Goal: Information Seeking & Learning: Find specific fact

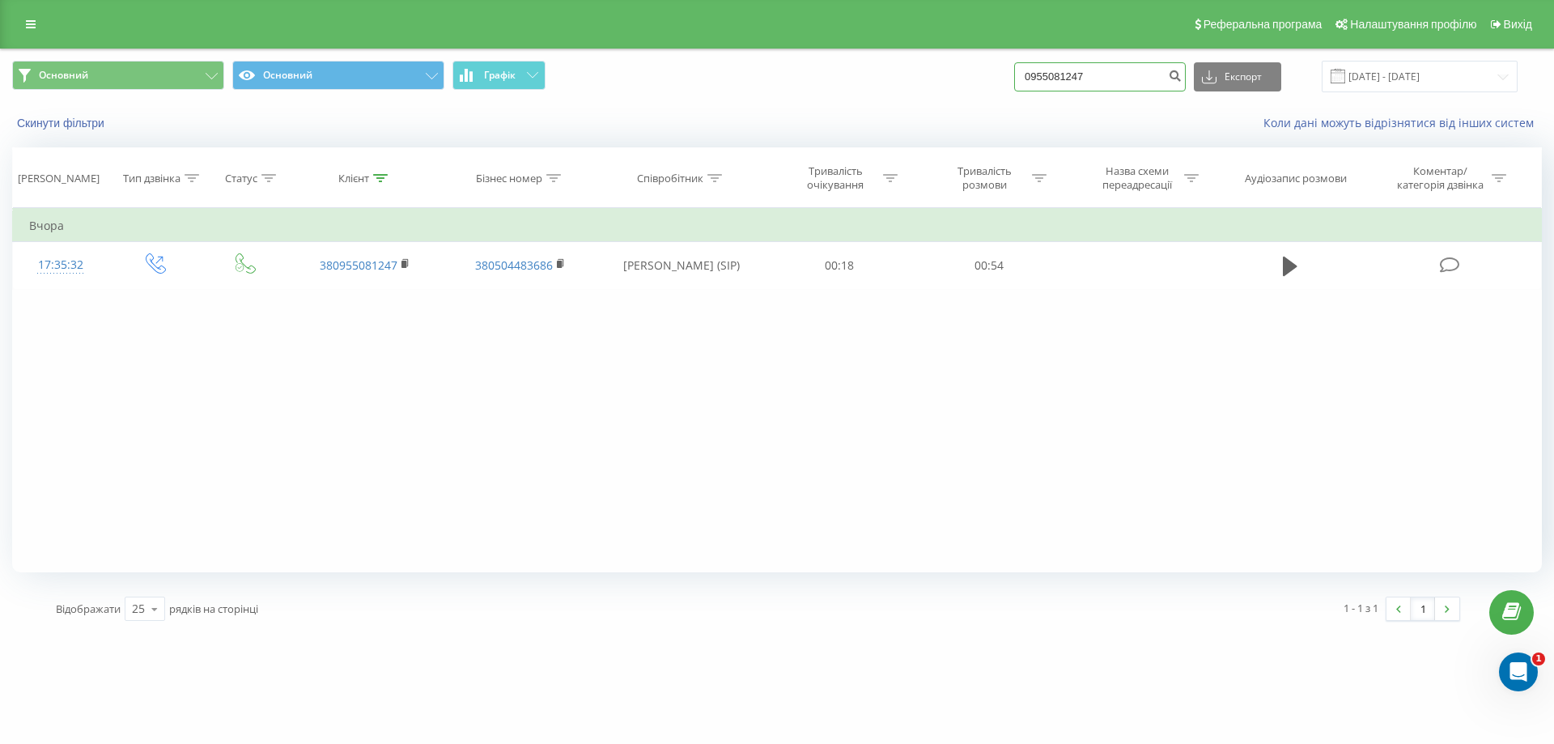
click at [1160, 76] on input "0955081247" at bounding box center [1100, 76] width 172 height 29
paste input "74718529"
type input "0974718529"
click at [1185, 87] on button "submit" at bounding box center [1175, 76] width 22 height 29
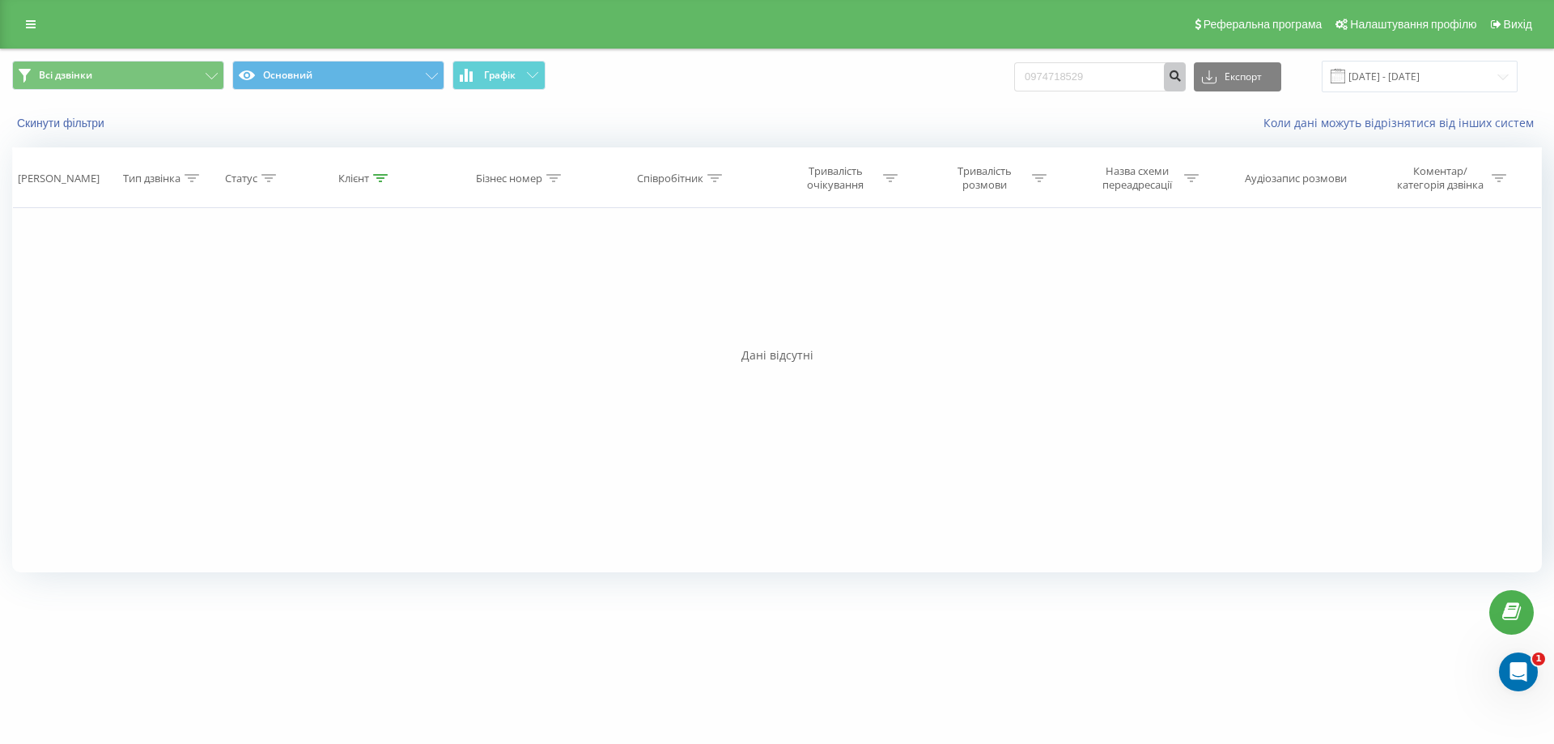
click at [1181, 75] on icon "submit" at bounding box center [1175, 74] width 14 height 10
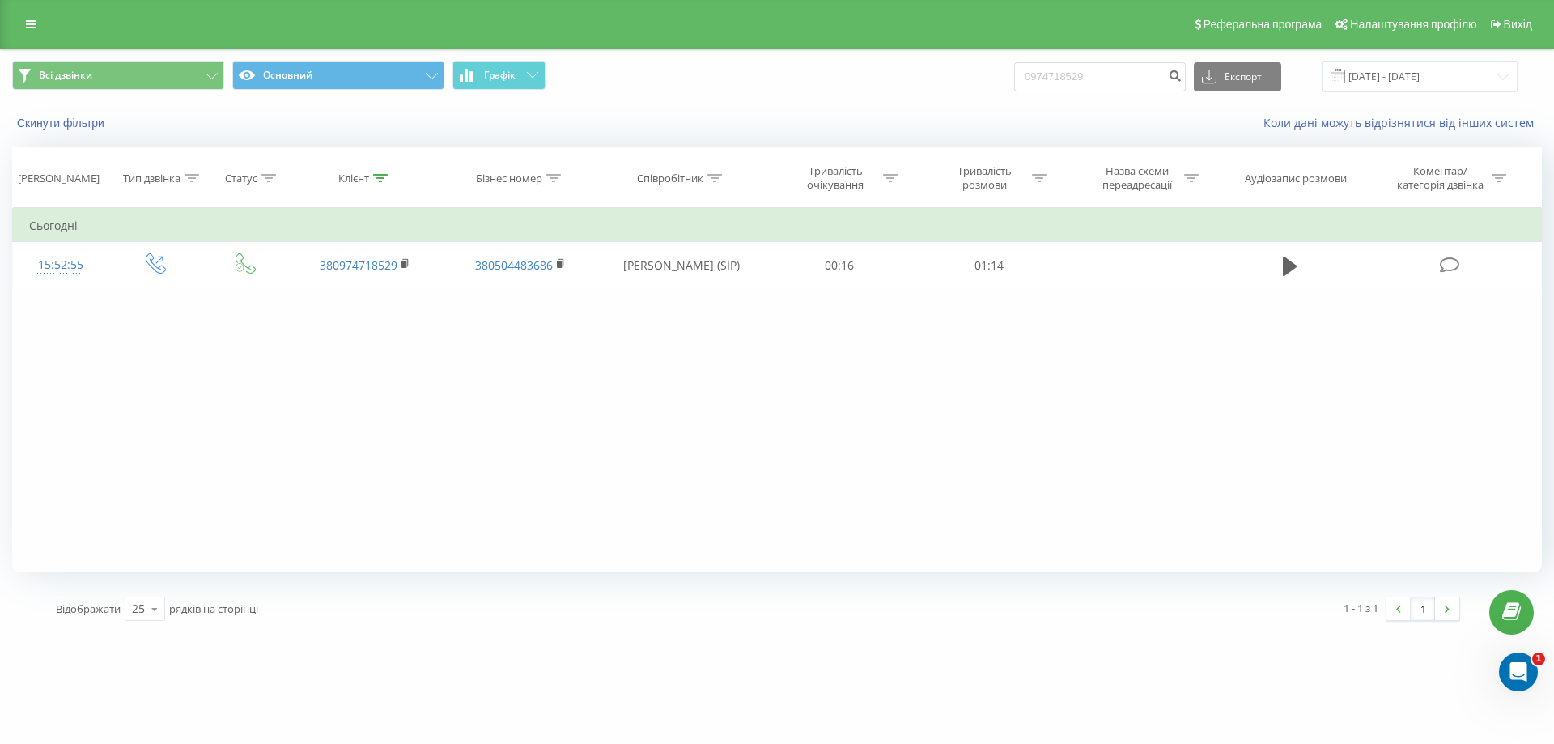
click at [1291, 502] on div "Фільтрувати за умовою Дорівнює Введіть значення Скасувати OK Фільтрувати за умо…" at bounding box center [776, 390] width 1529 height 364
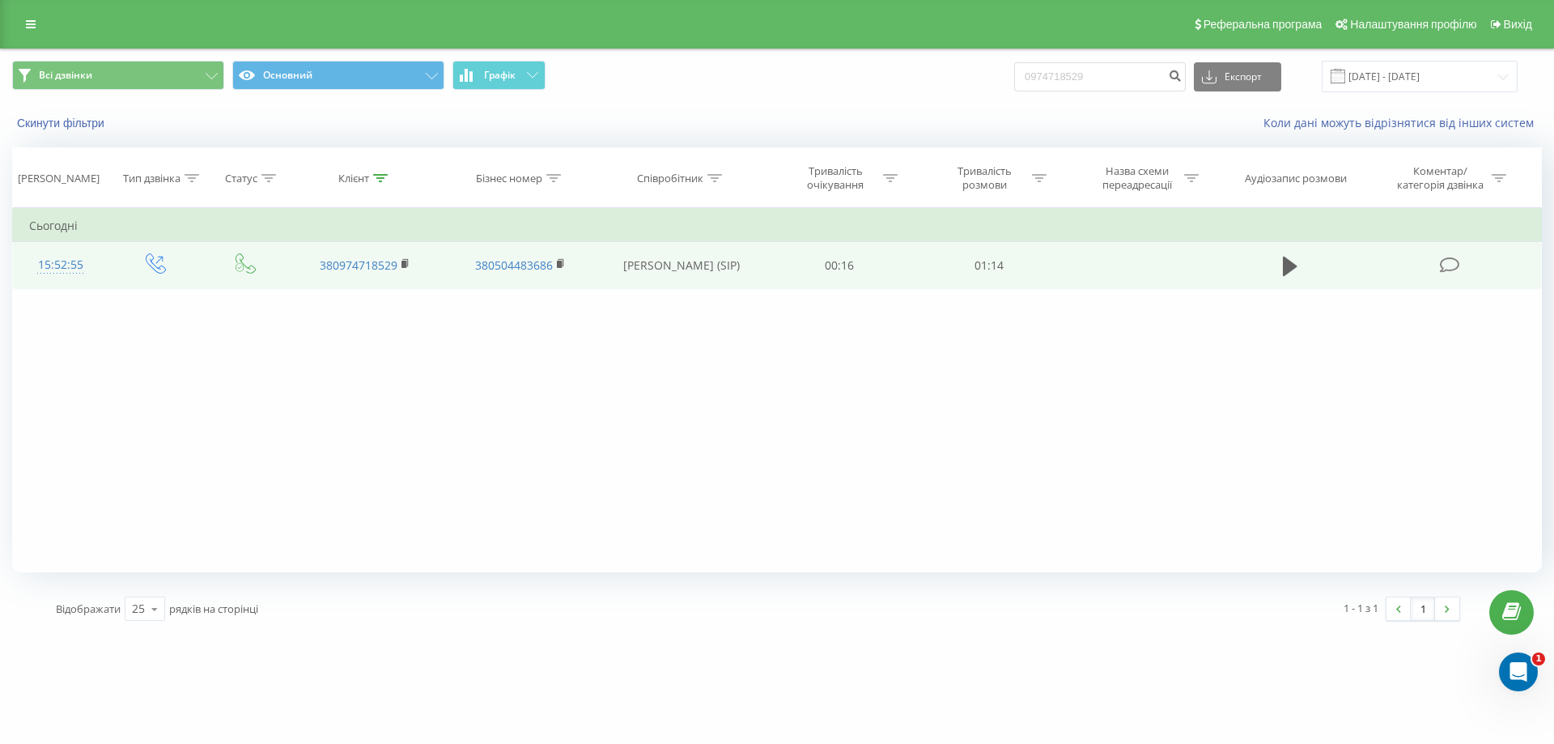
click at [53, 273] on div at bounding box center [60, 273] width 63 height 1
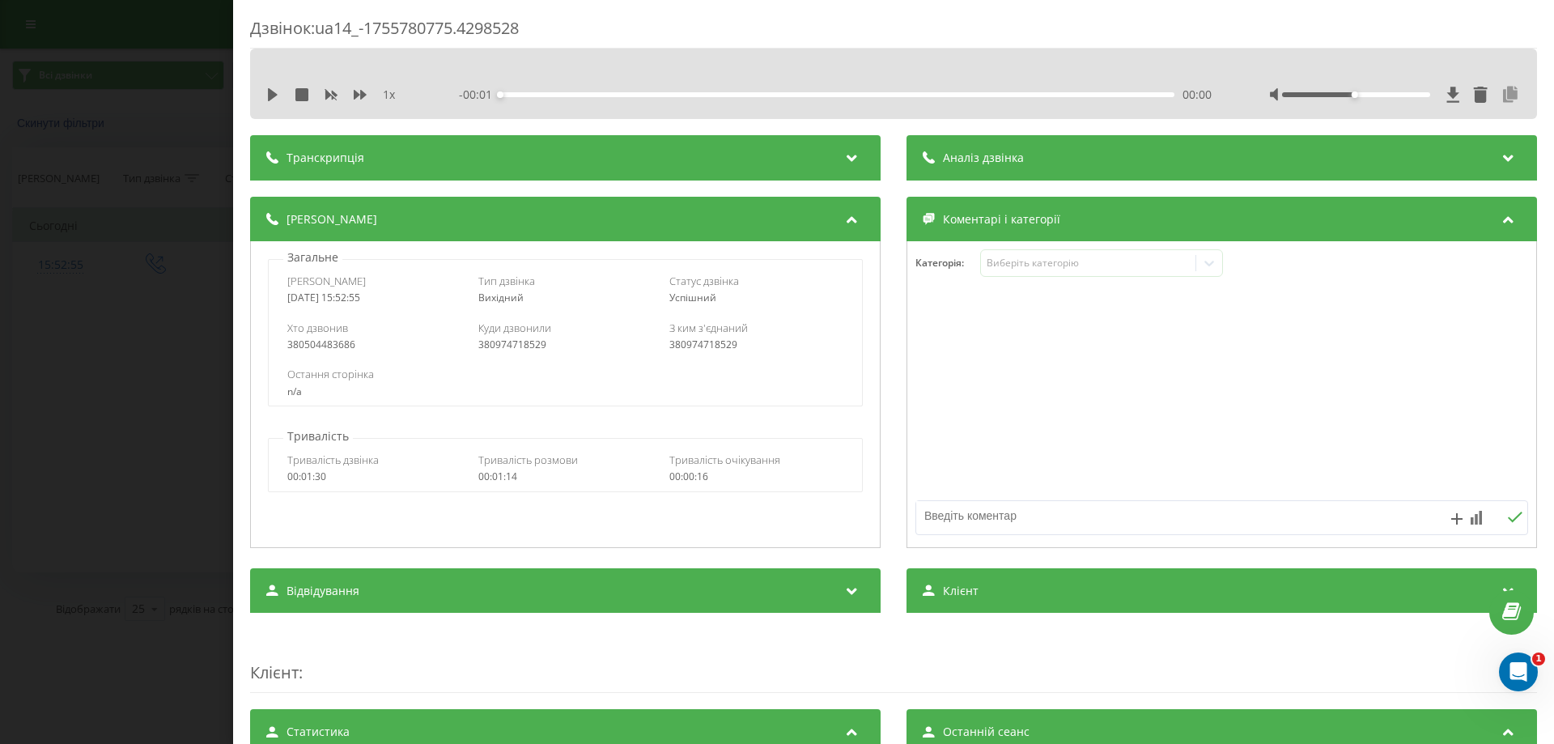
click at [1503, 92] on icon at bounding box center [1509, 95] width 19 height 16
click at [166, 447] on div "Дзвінок : ua14_-1755780775.4298528 1 x - 01:14 00:00 00:00 Транскрипція Для AI-…" at bounding box center [777, 372] width 1554 height 744
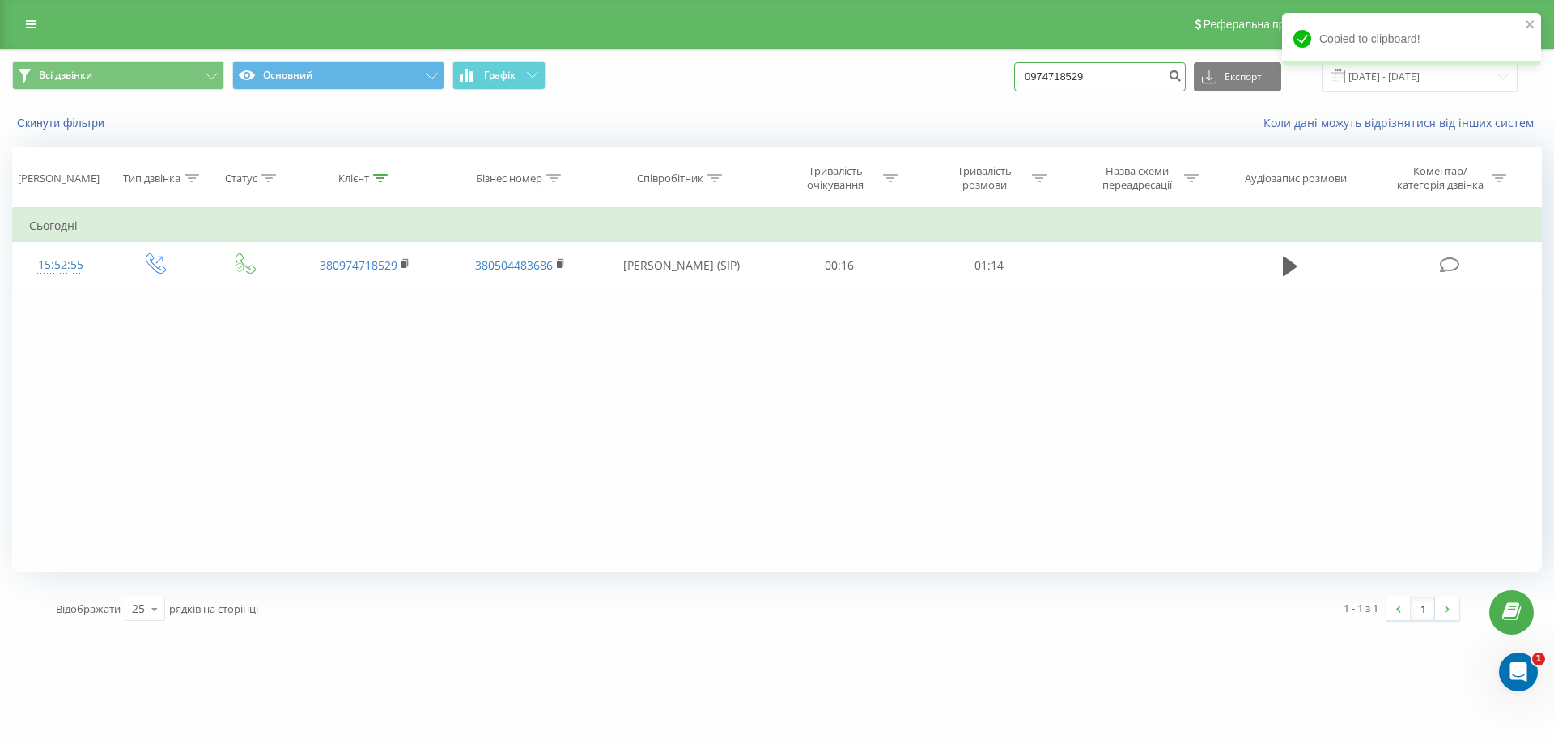
click at [1147, 72] on input "0974718529" at bounding box center [1100, 76] width 172 height 29
paste input "67597868"
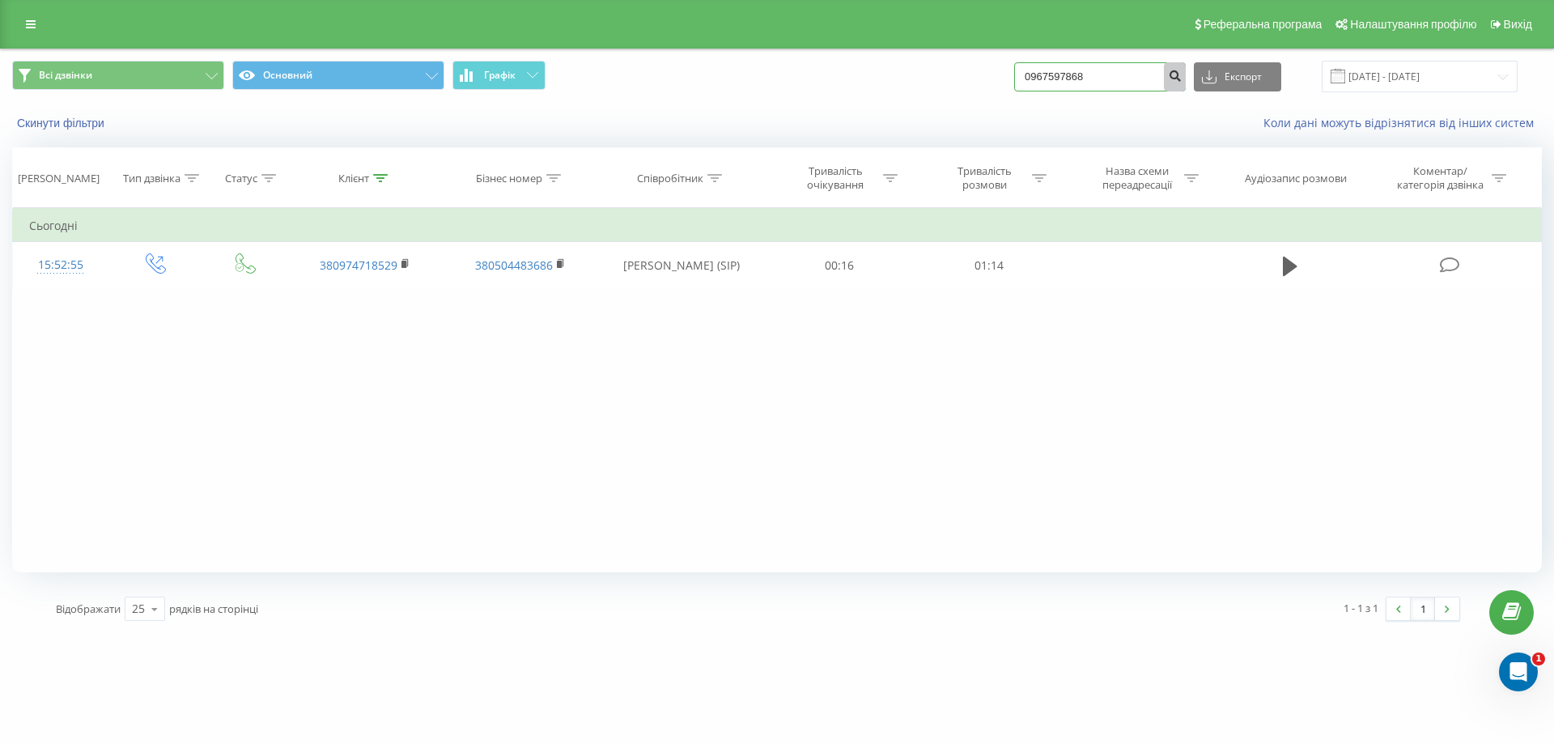
type input "0967597868"
click at [1185, 86] on button "submit" at bounding box center [1175, 76] width 22 height 29
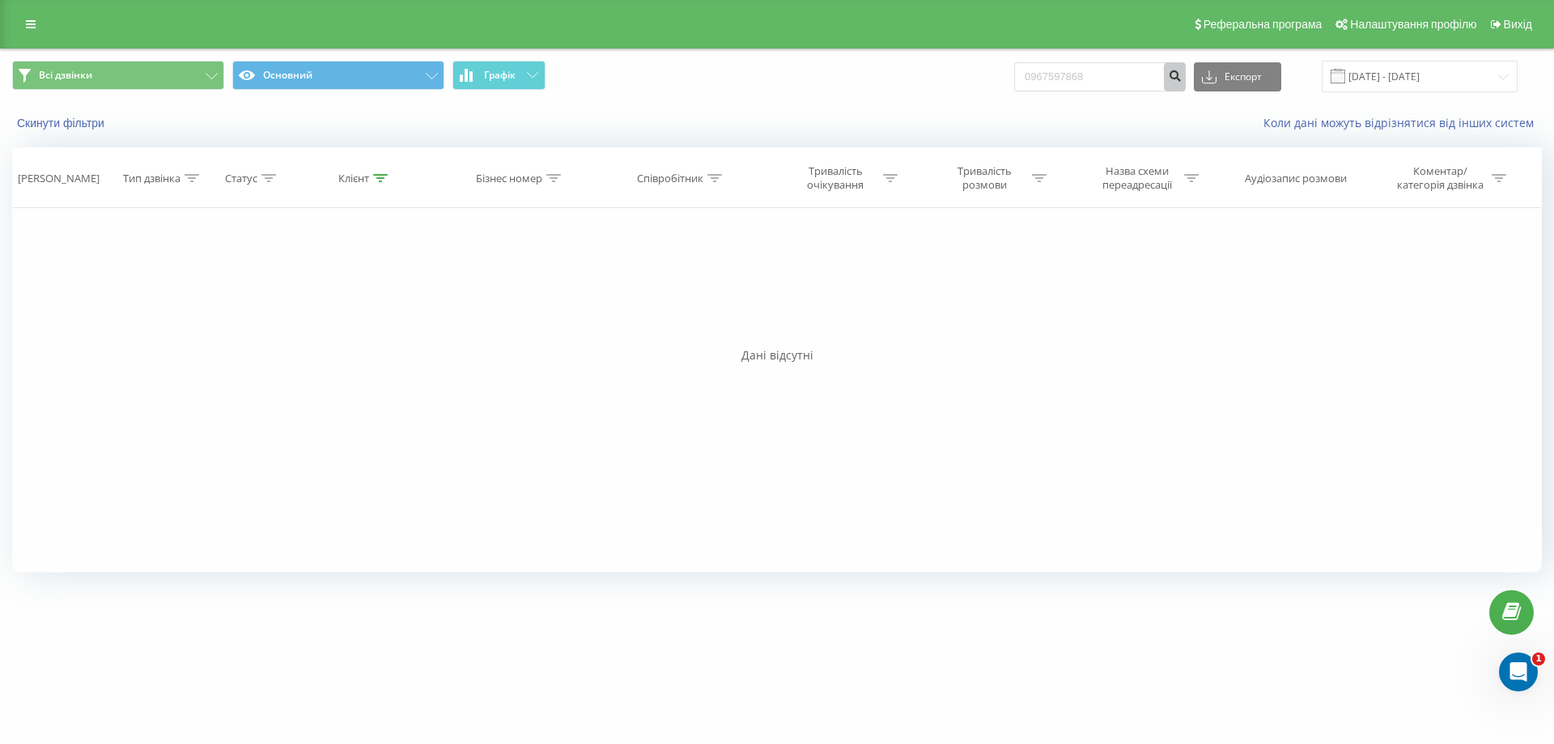
click at [1185, 66] on button "submit" at bounding box center [1175, 76] width 22 height 29
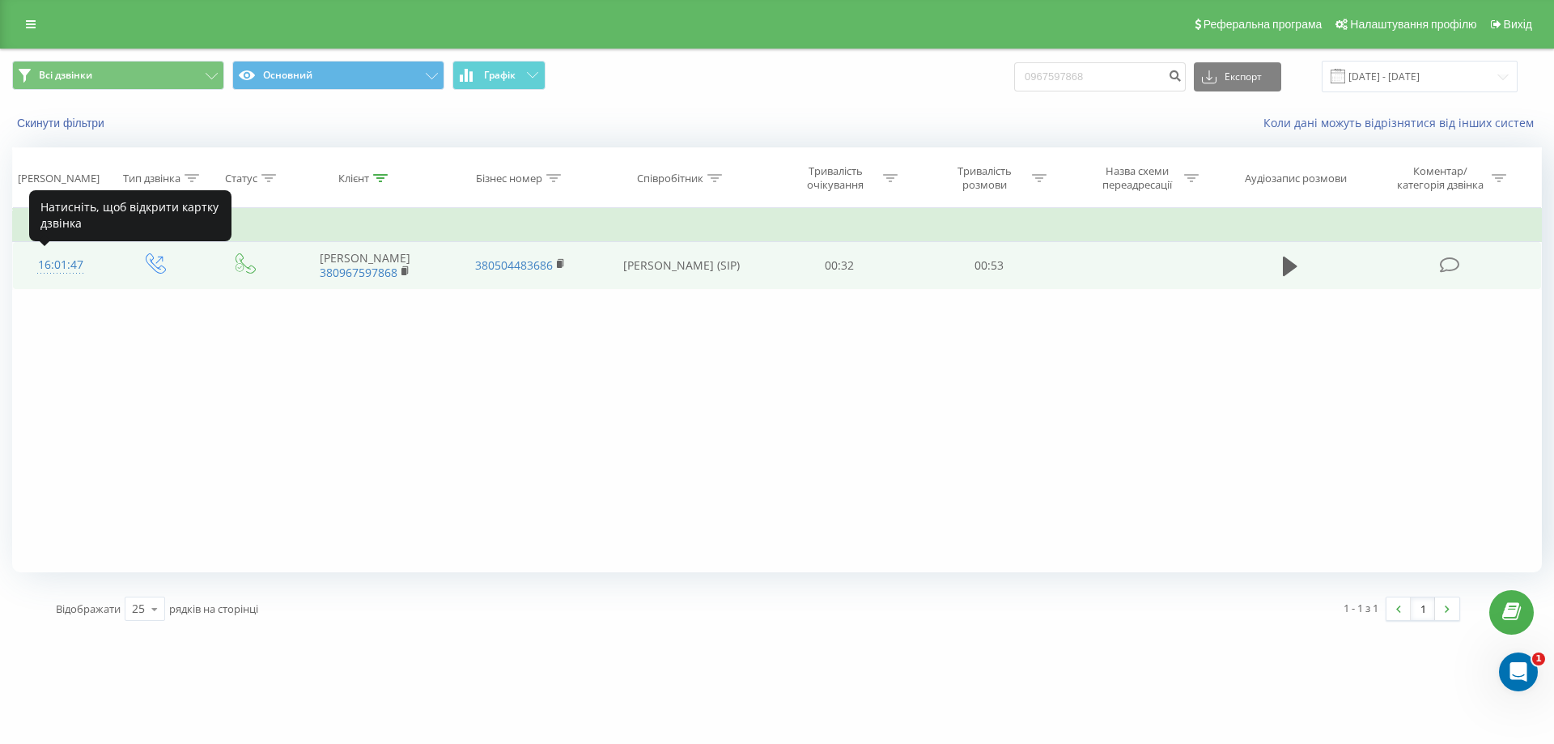
click at [78, 268] on div "16:01:47" at bounding box center [60, 265] width 63 height 32
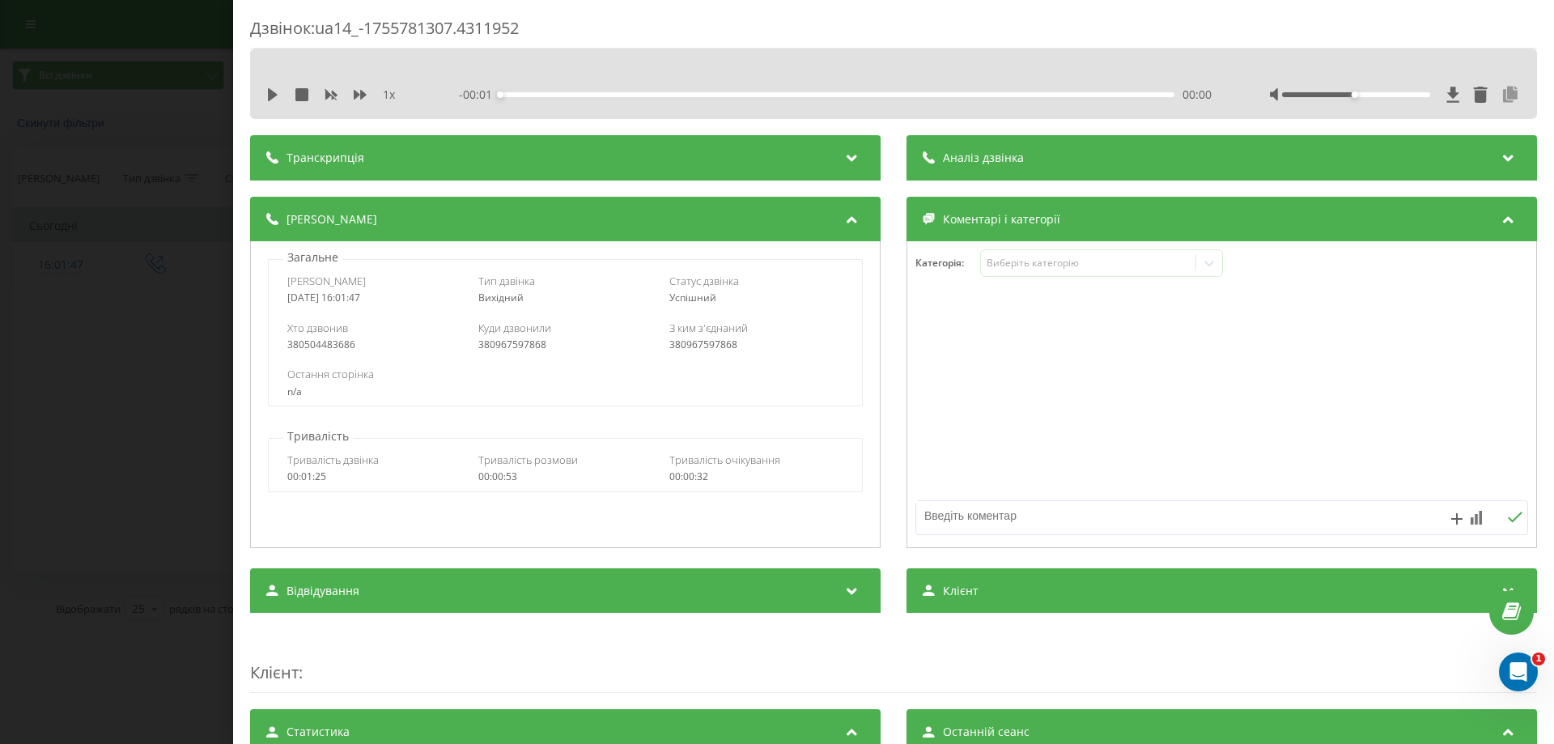
click at [1500, 95] on icon at bounding box center [1509, 95] width 19 height 16
click at [0, 455] on div "Дзвінок : ua14_-1755781307.4311952 1 x - 00:01 00:00 00:00 Транскрипція Для AI-…" at bounding box center [777, 372] width 1554 height 744
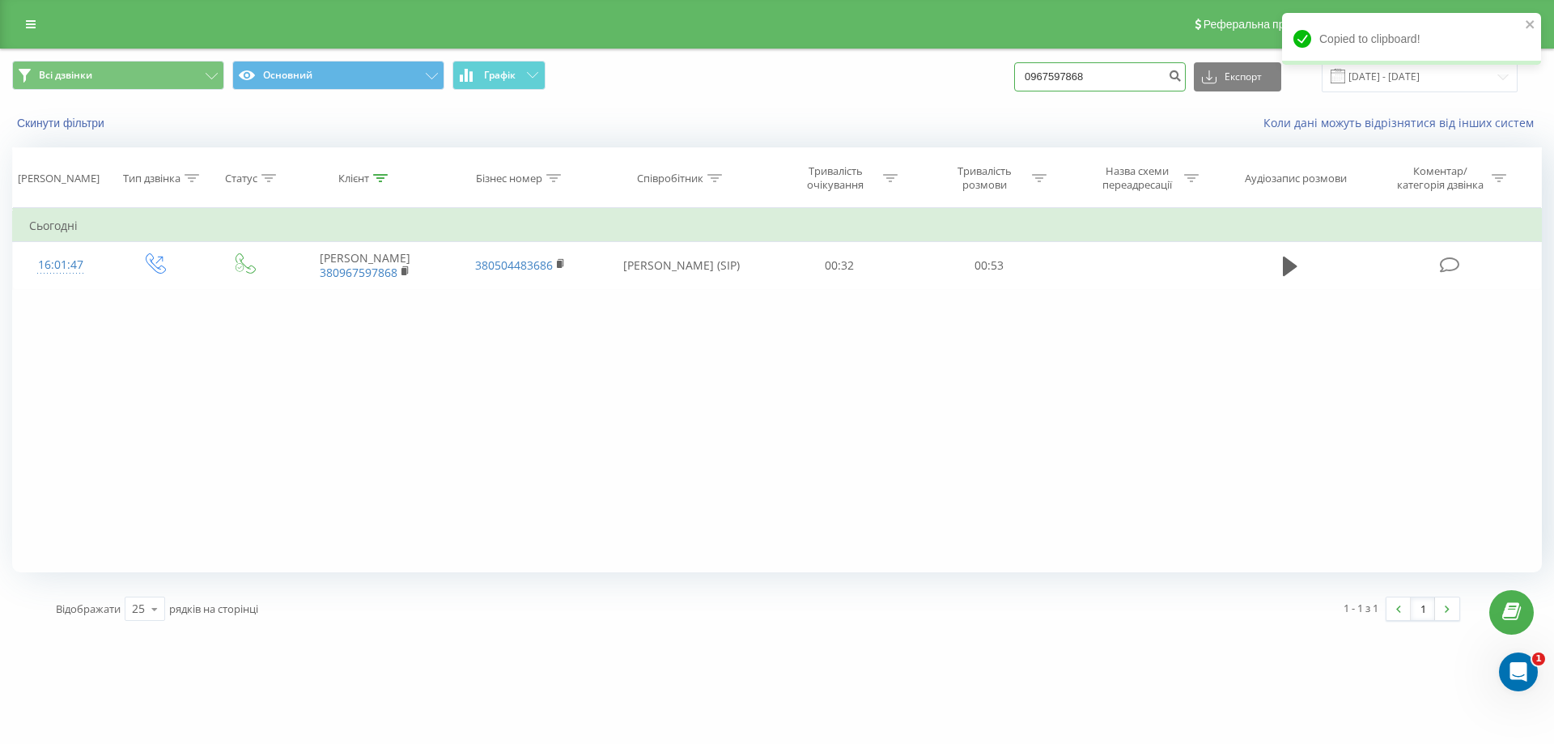
click at [1100, 81] on input "0967597868" at bounding box center [1100, 76] width 172 height 29
paste input "679785134"
type input "0679785134"
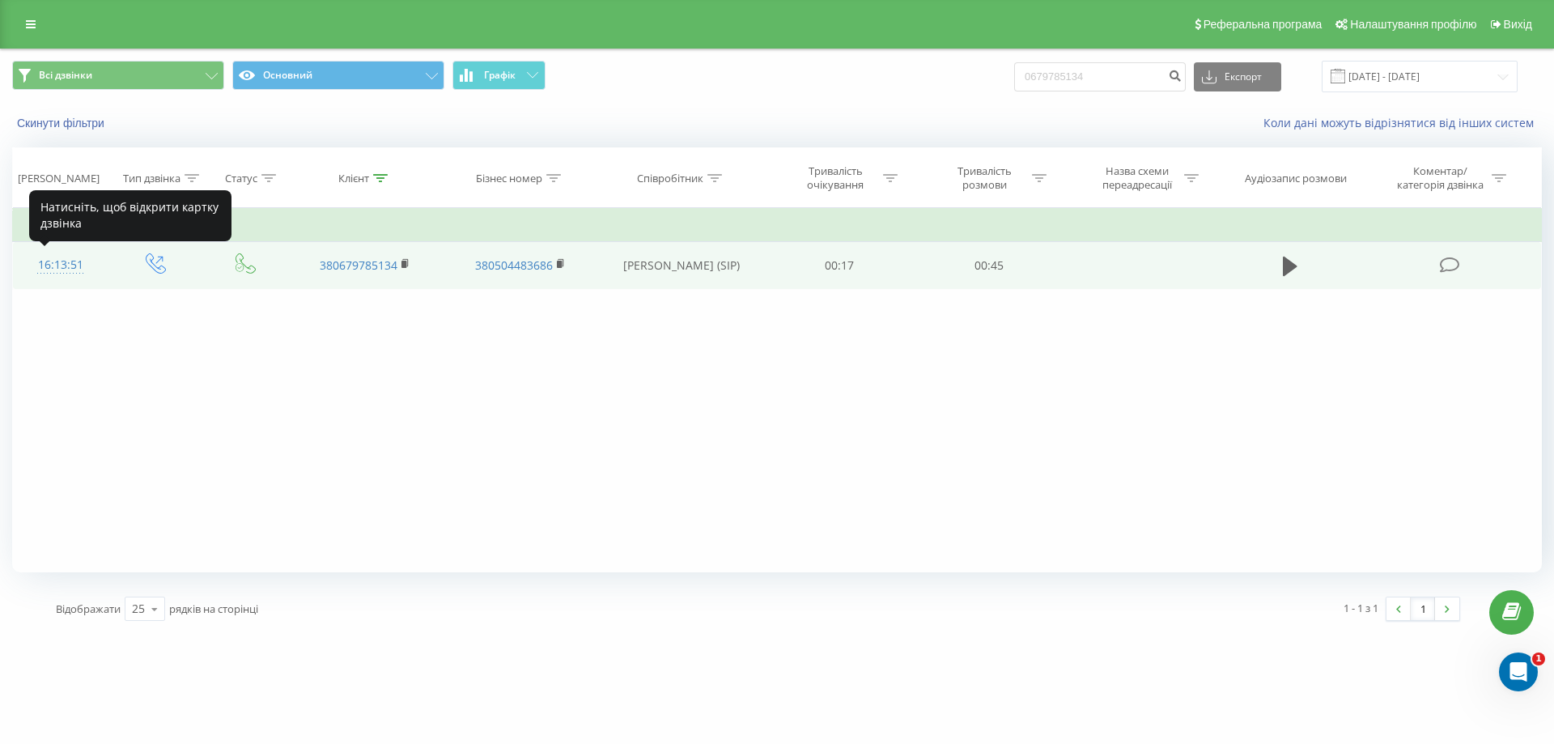
click at [56, 262] on div "16:13:51" at bounding box center [60, 265] width 63 height 32
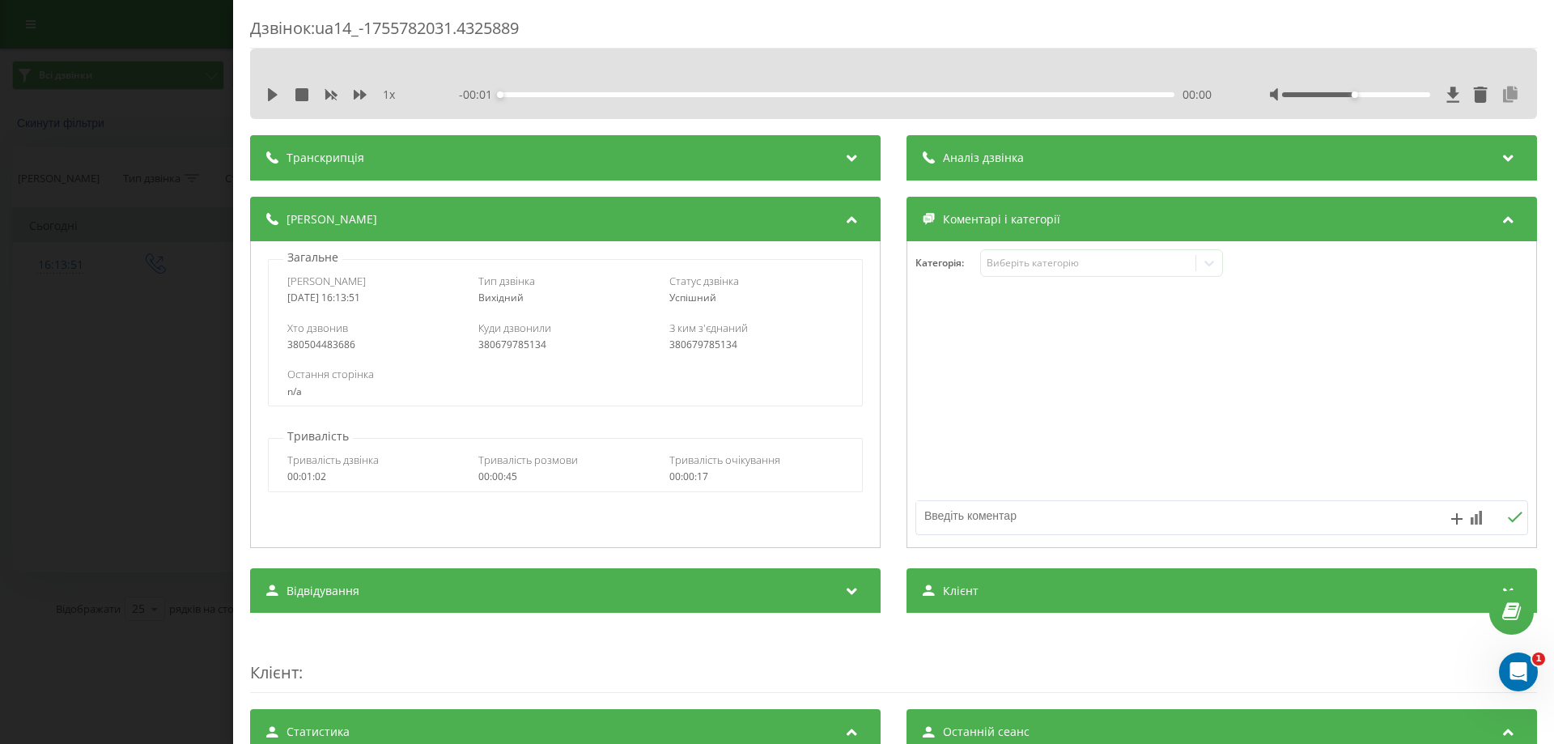
click at [1503, 93] on icon at bounding box center [1509, 95] width 19 height 16
click at [210, 292] on div "Дзвінок : ua14_-1755782031.4325889 1 x - 00:45 00:00 00:00 Транскрипція Для AI-…" at bounding box center [777, 372] width 1554 height 744
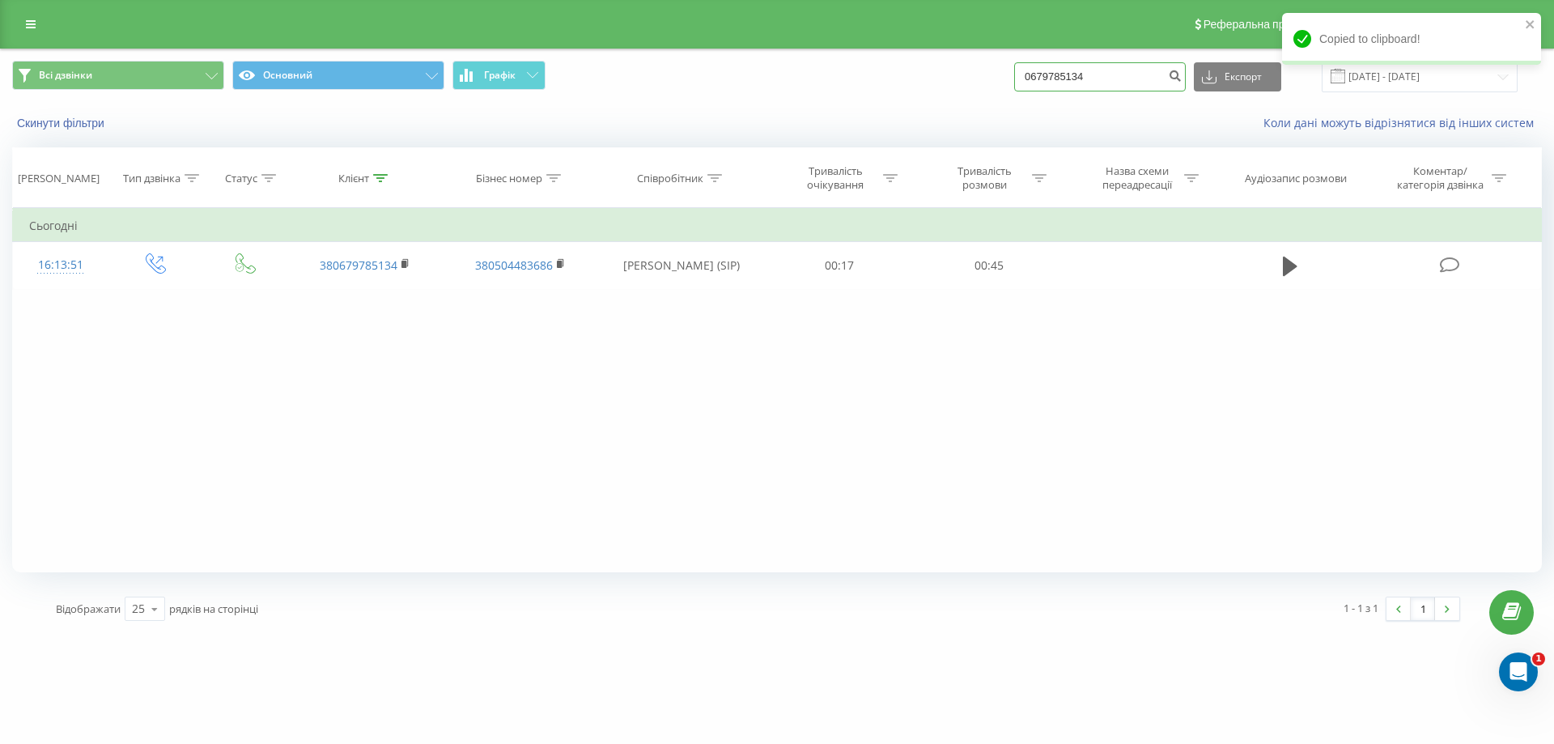
click at [1128, 83] on input "0679785134" at bounding box center [1100, 76] width 172 height 29
paste input "95 853 2396"
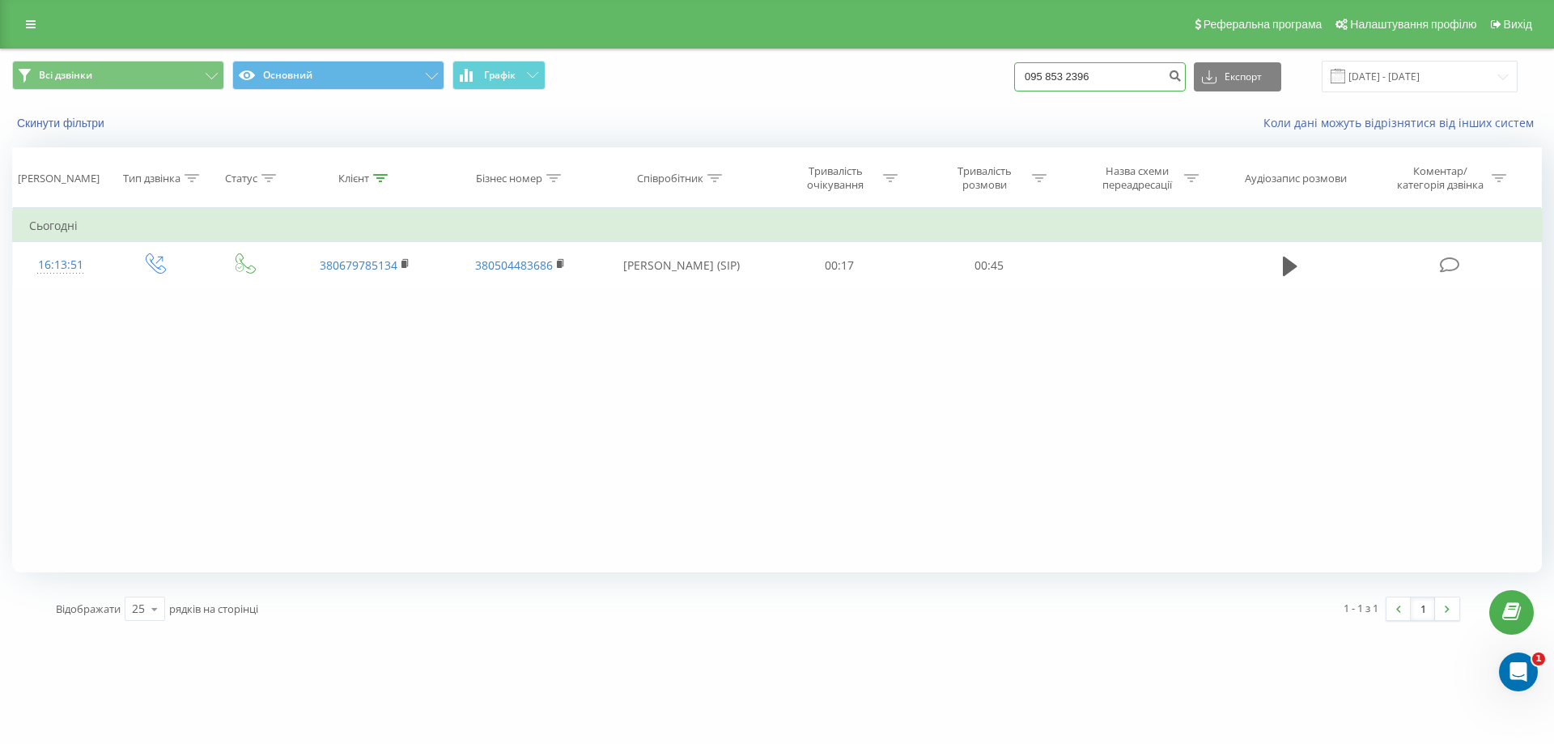
click at [1083, 75] on input "095 853 2396" at bounding box center [1100, 76] width 172 height 29
type input "0958532396"
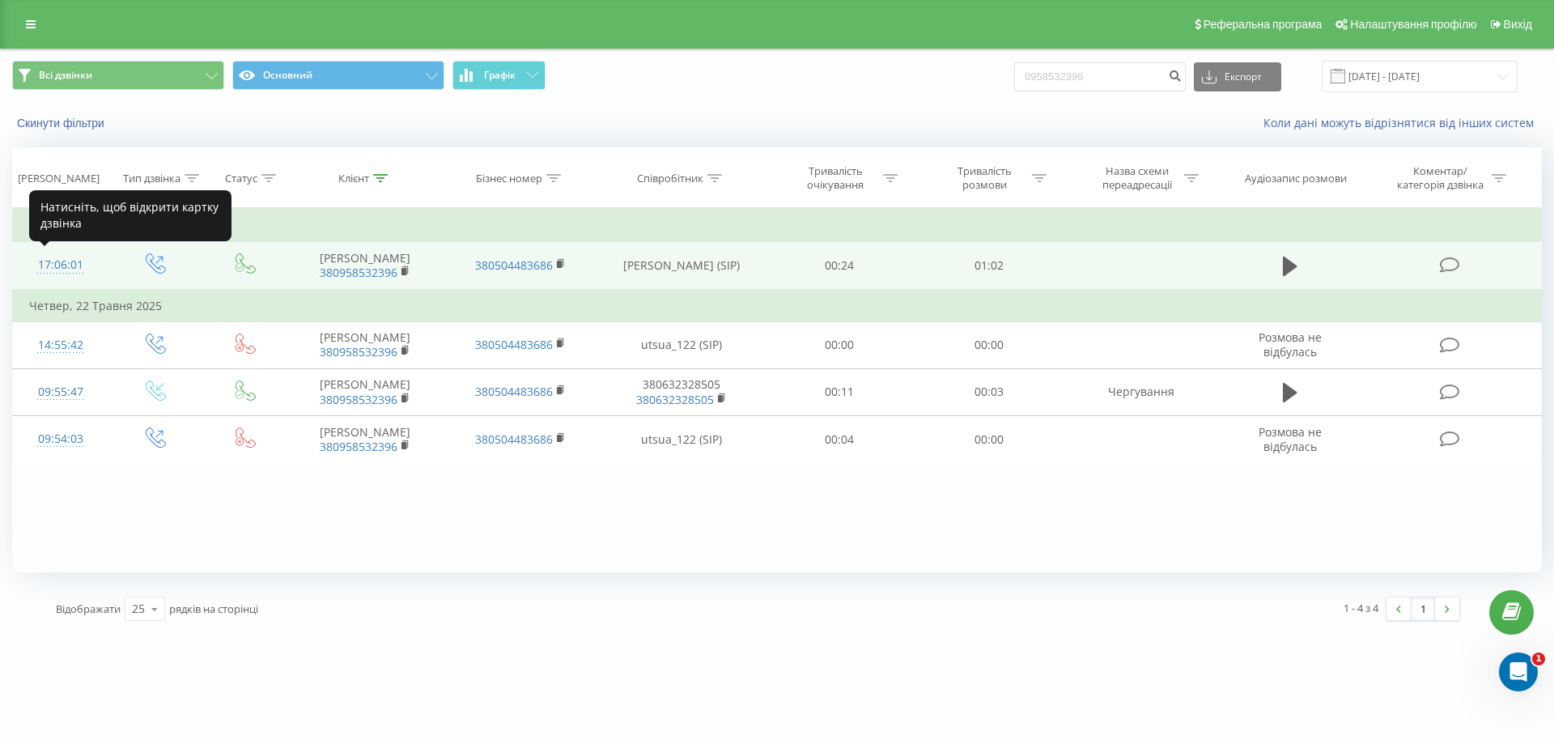
click at [71, 273] on div at bounding box center [60, 273] width 63 height 1
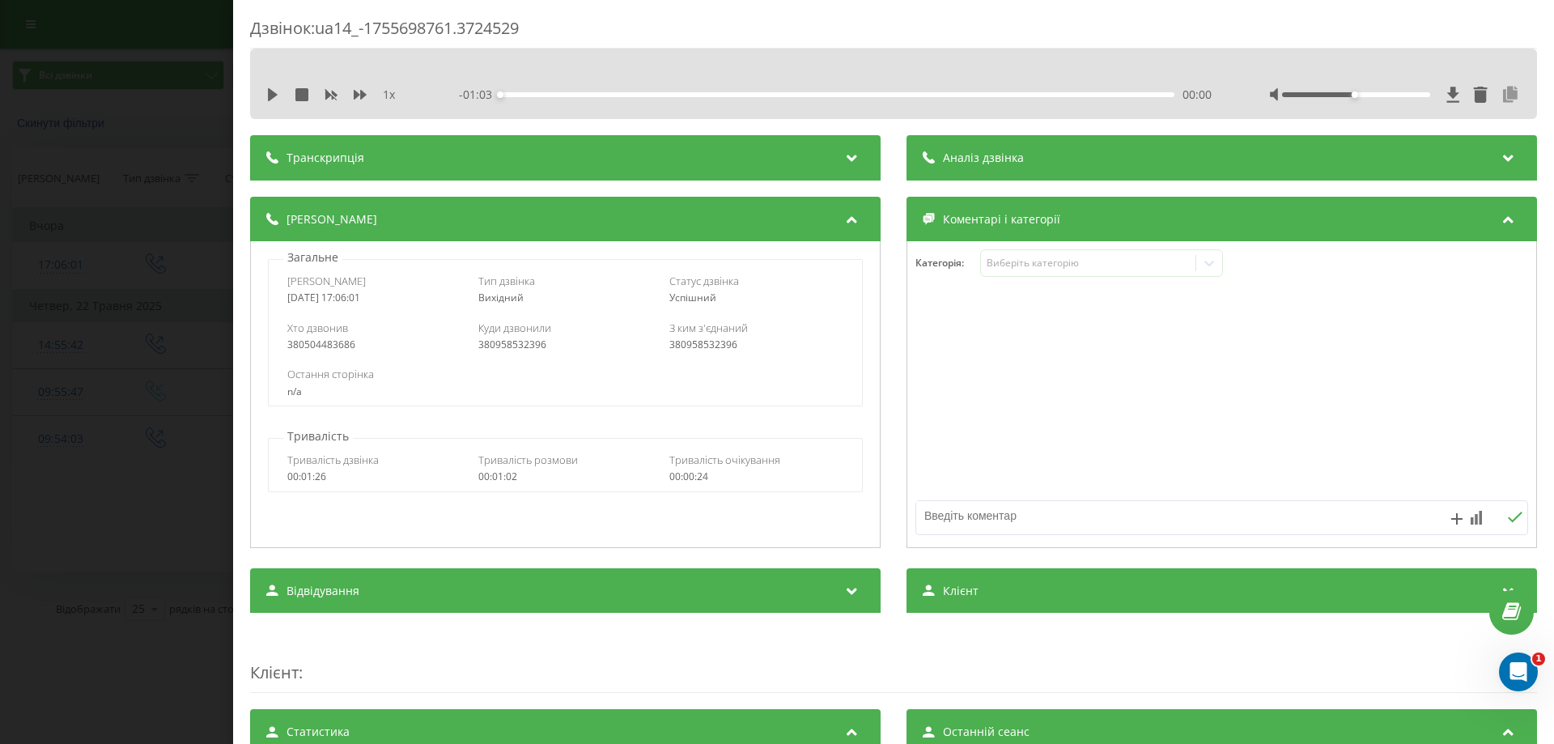
click at [1503, 95] on icon at bounding box center [1509, 95] width 19 height 16
click at [176, 504] on div "Дзвінок : ua14_-1755698761.3724529 1 x - 01:03 00:00 00:00 Транскрипція Для AI-…" at bounding box center [777, 372] width 1554 height 744
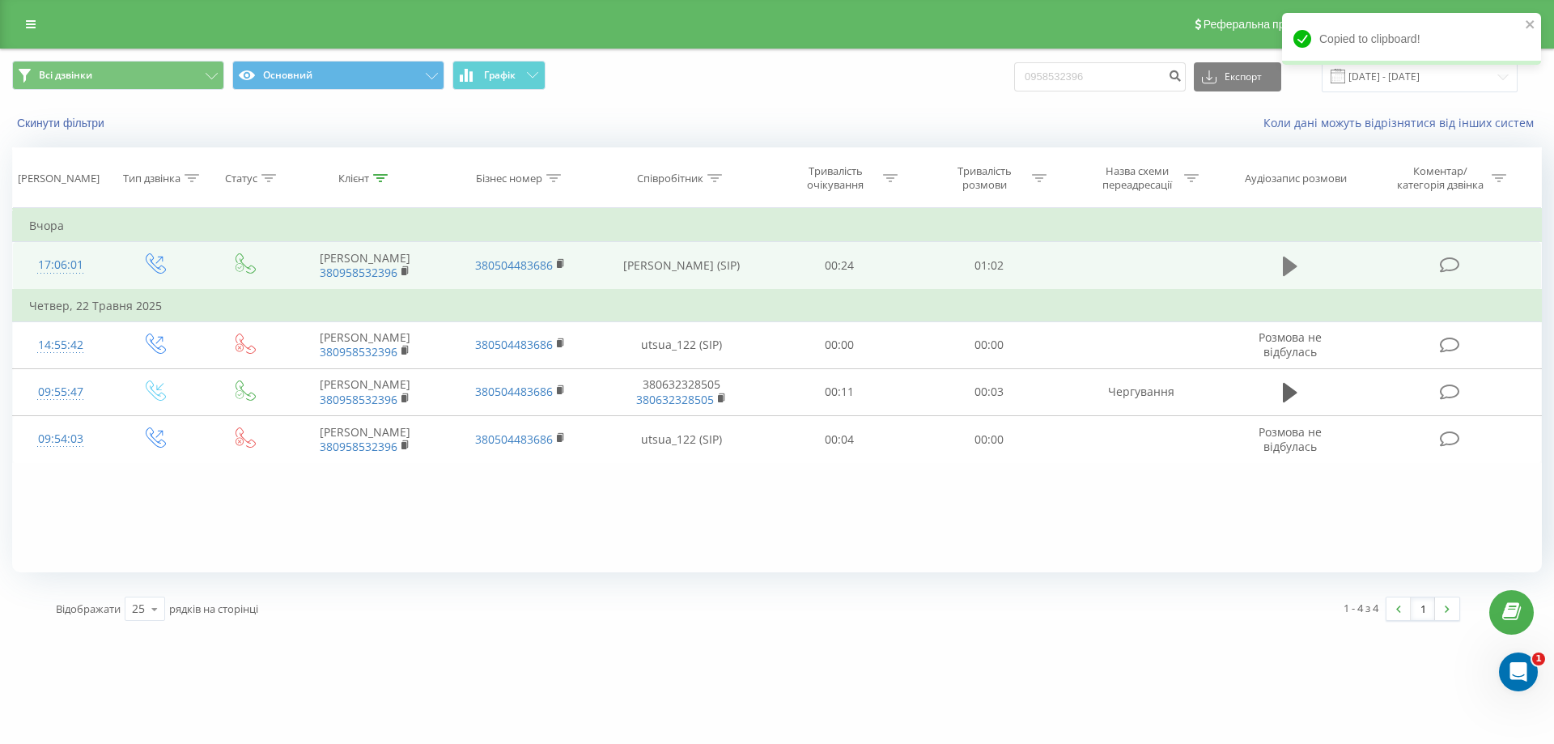
click at [1286, 269] on icon at bounding box center [1290, 266] width 15 height 19
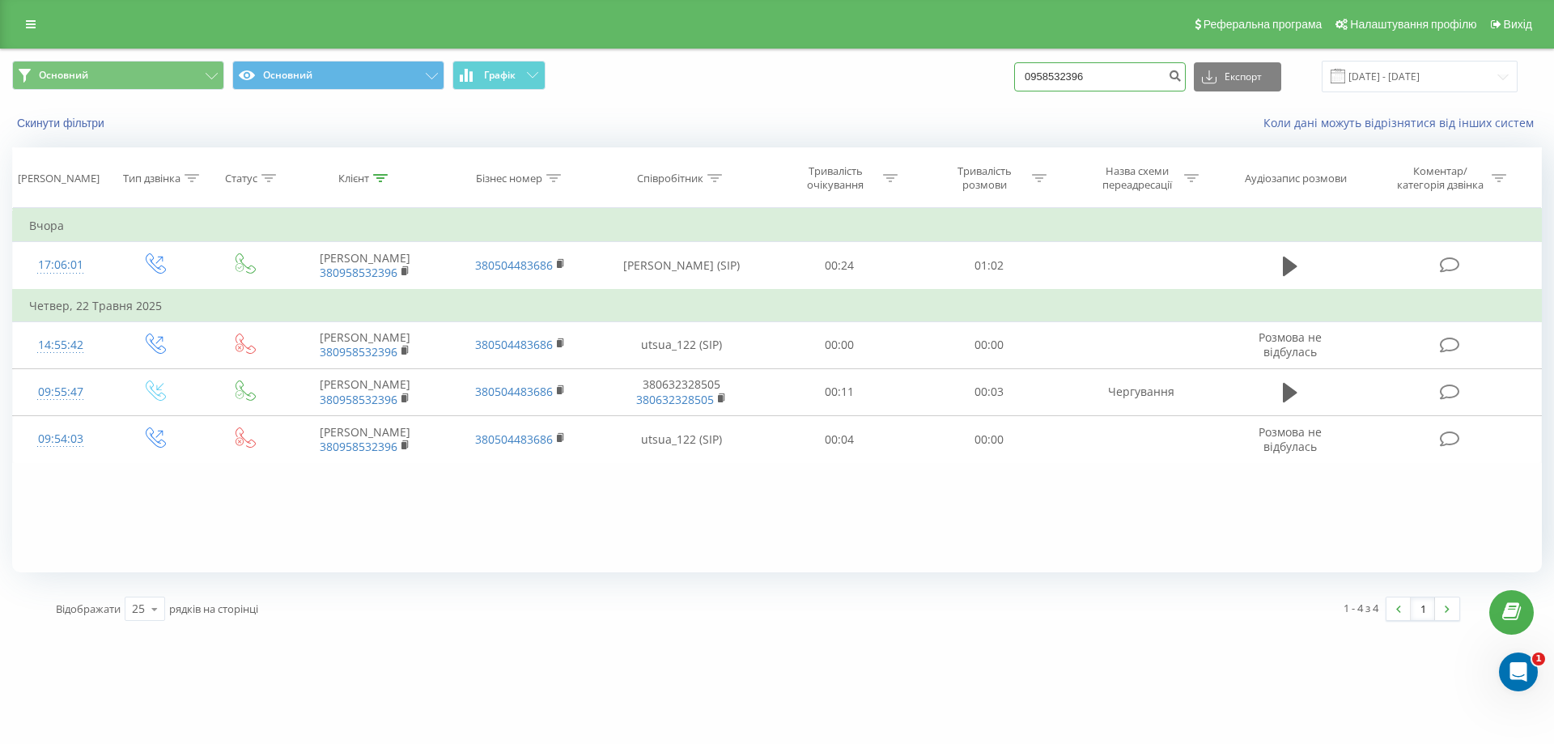
click at [1118, 83] on input "0958532396" at bounding box center [1100, 76] width 172 height 29
paste input "6132694"
type input "0961326946"
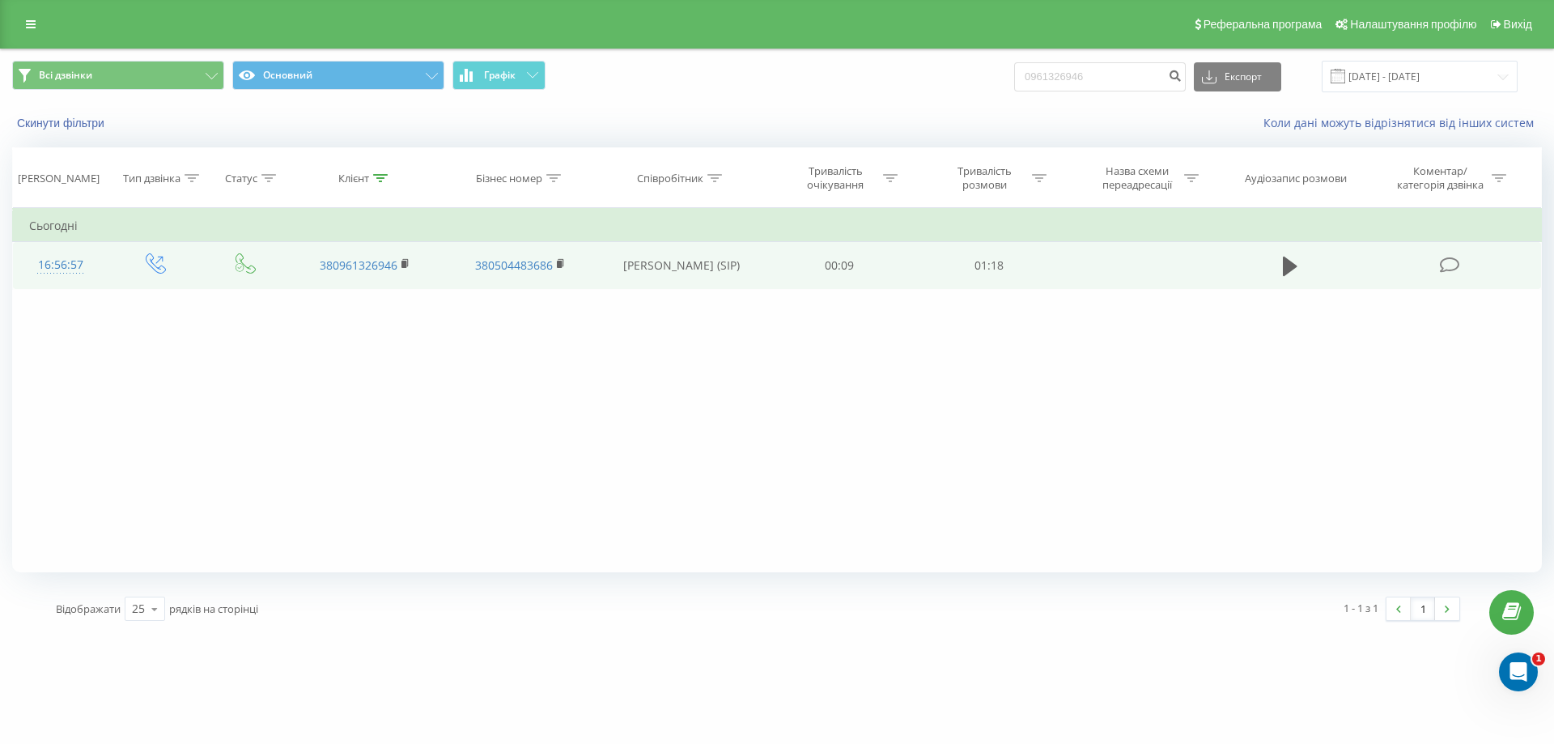
click at [45, 262] on div "16:56:57" at bounding box center [60, 265] width 63 height 32
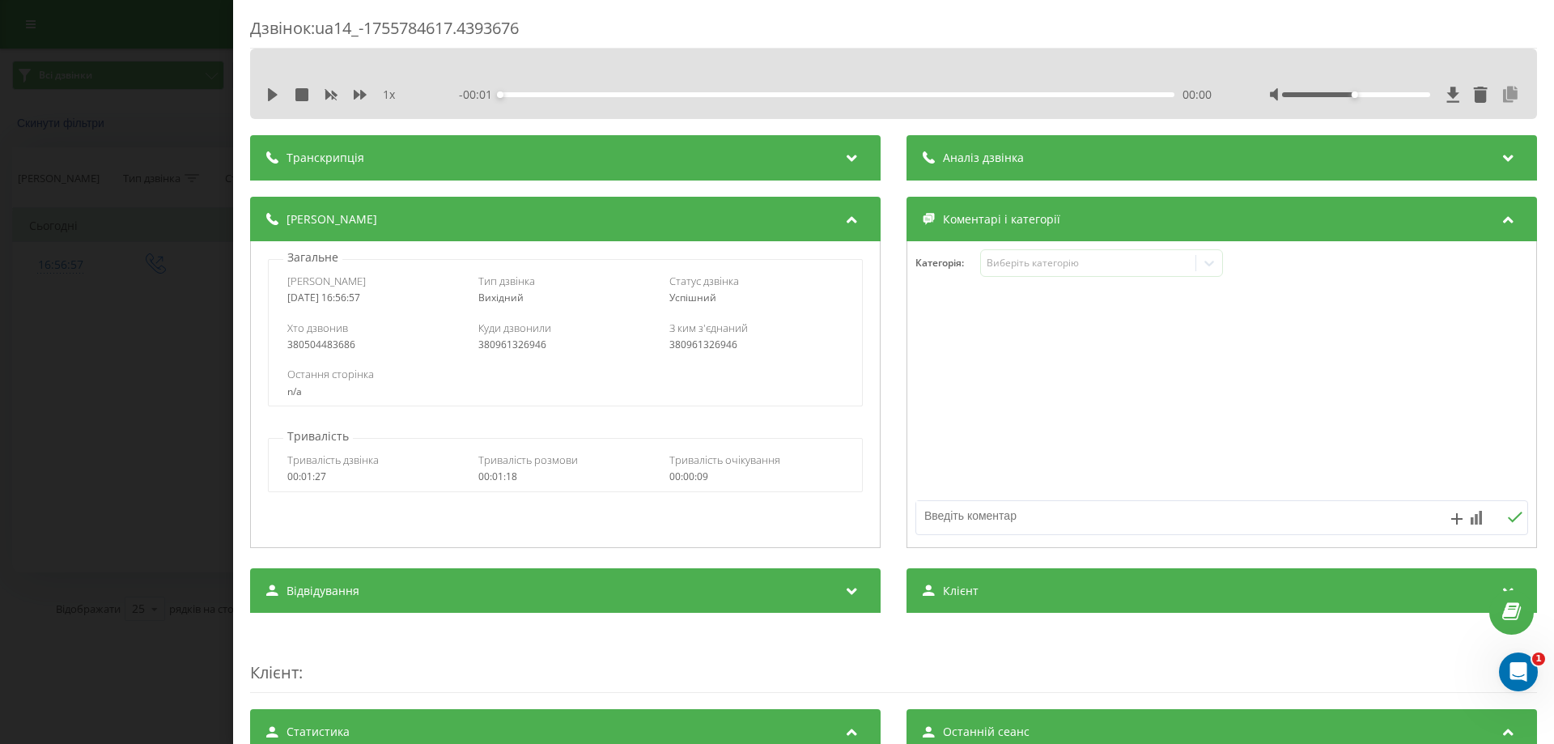
click at [1500, 90] on icon at bounding box center [1509, 95] width 19 height 16
click at [90, 567] on div "Дзвінок : ua14_-1755784617.4393676 1 x - 00:01 00:00 00:00 Транскрипція Для AI-…" at bounding box center [777, 372] width 1554 height 744
